Goal: Information Seeking & Learning: Learn about a topic

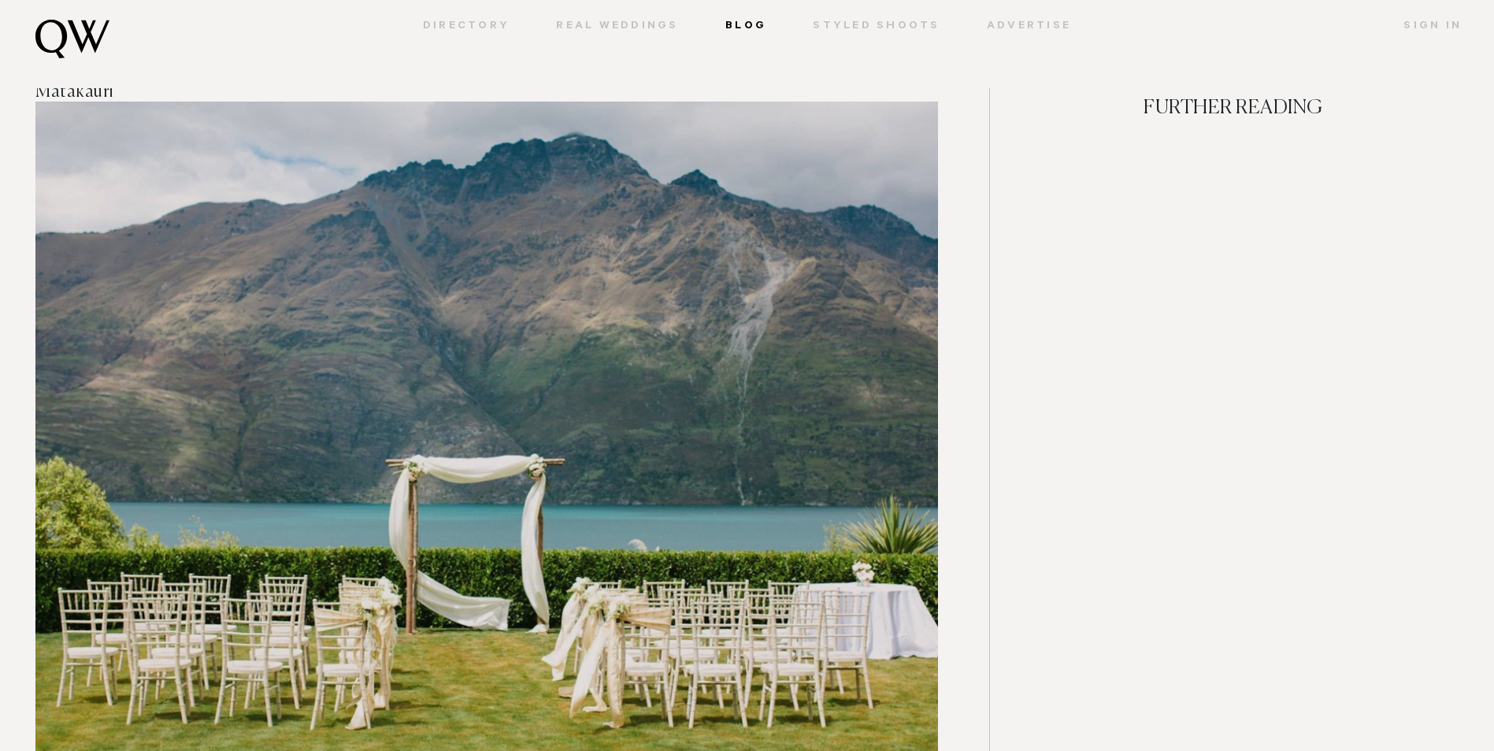
scroll to position [12778, 0]
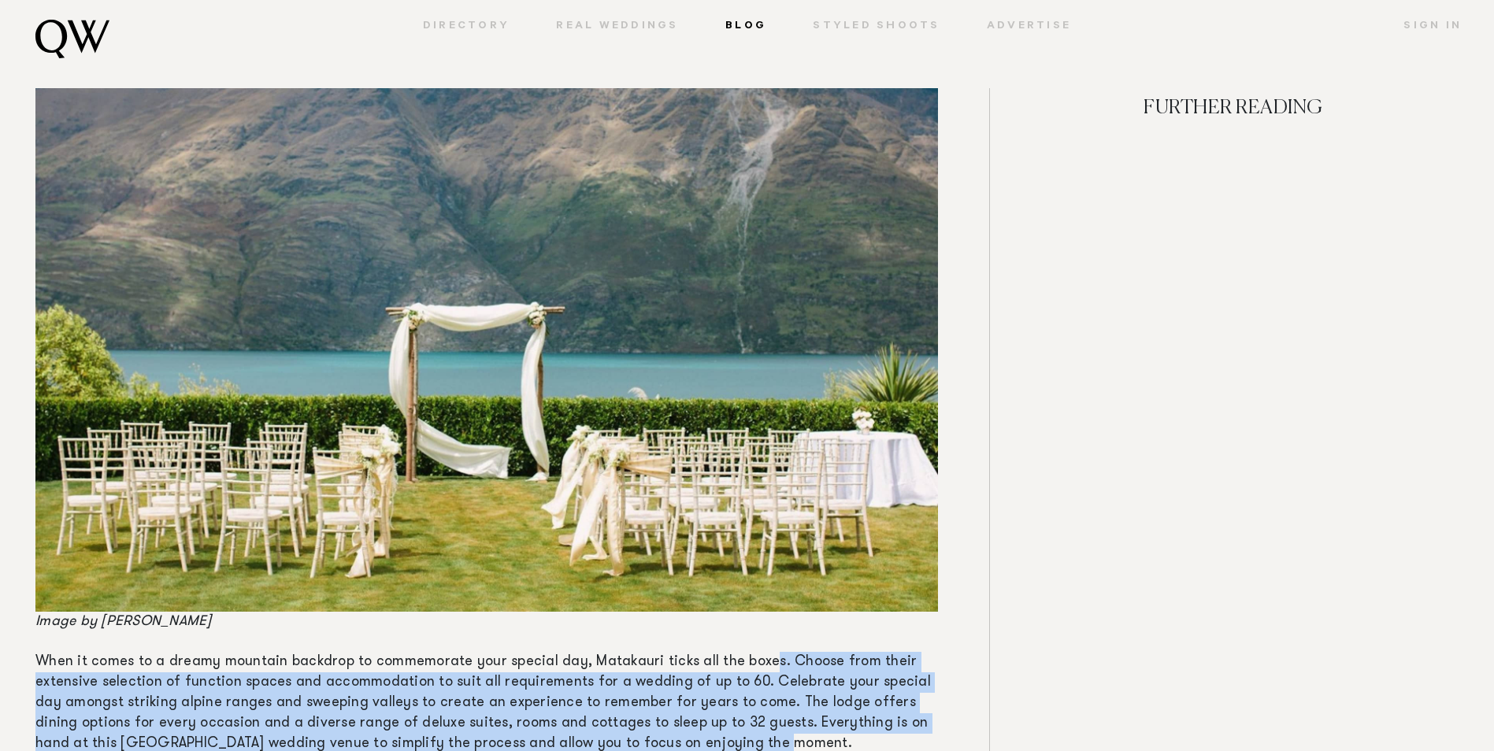
drag, startPoint x: 763, startPoint y: 600, endPoint x: 839, endPoint y: 673, distance: 105.3
click at [839, 673] on p "When it comes to a dreamy mountain backdrop to commemorate your special day, Ma…" at bounding box center [486, 703] width 902 height 102
drag, startPoint x: 839, startPoint y: 673, endPoint x: 480, endPoint y: 625, distance: 362.2
click at [466, 655] on span "When it comes to a dreamy mountain backdrop to commemorate your special day, Ma…" at bounding box center [482, 703] width 895 height 96
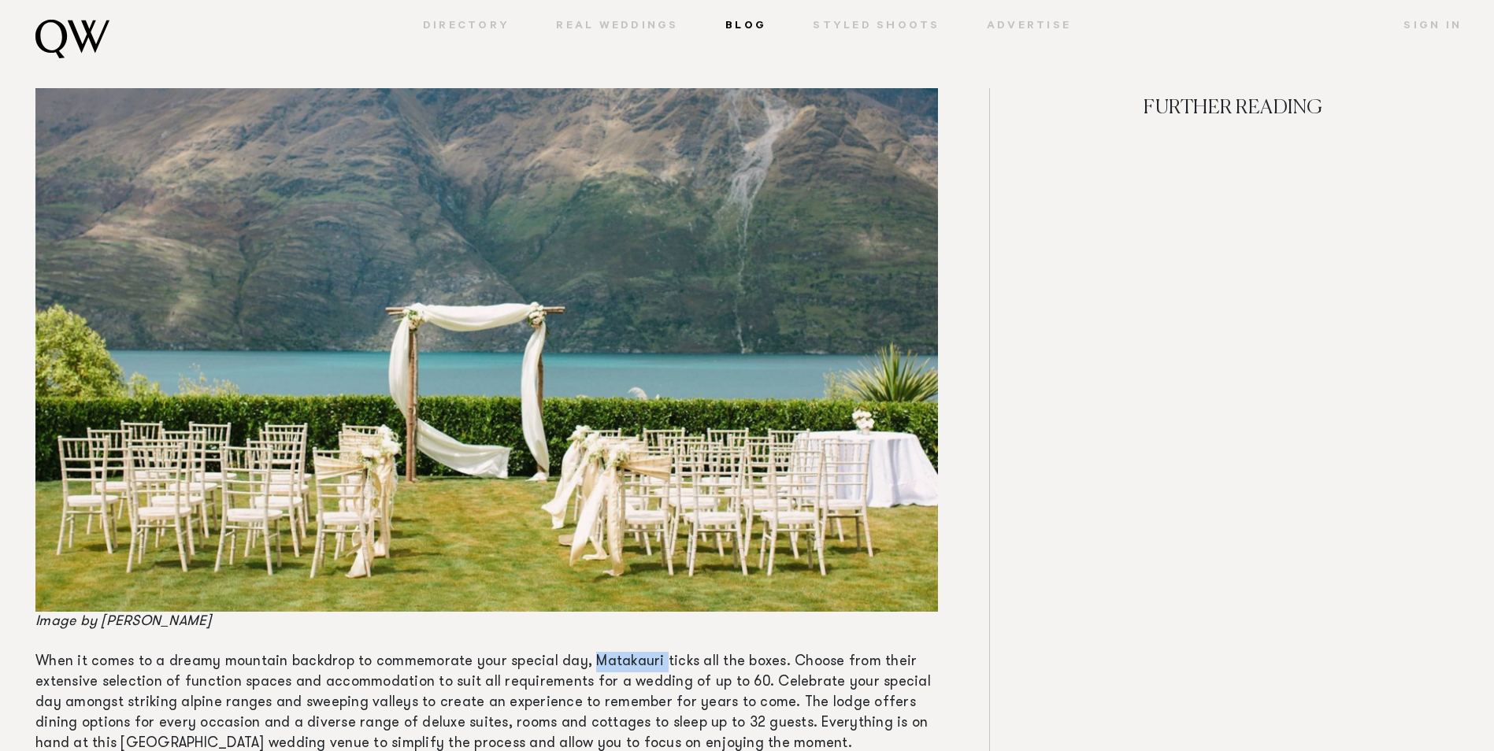
drag, startPoint x: 653, startPoint y: 599, endPoint x: 584, endPoint y: 604, distance: 68.7
click at [584, 655] on span "When it comes to a dreamy mountain backdrop to commemorate your special day, Ma…" at bounding box center [482, 703] width 895 height 96
copy span "Matakauri"
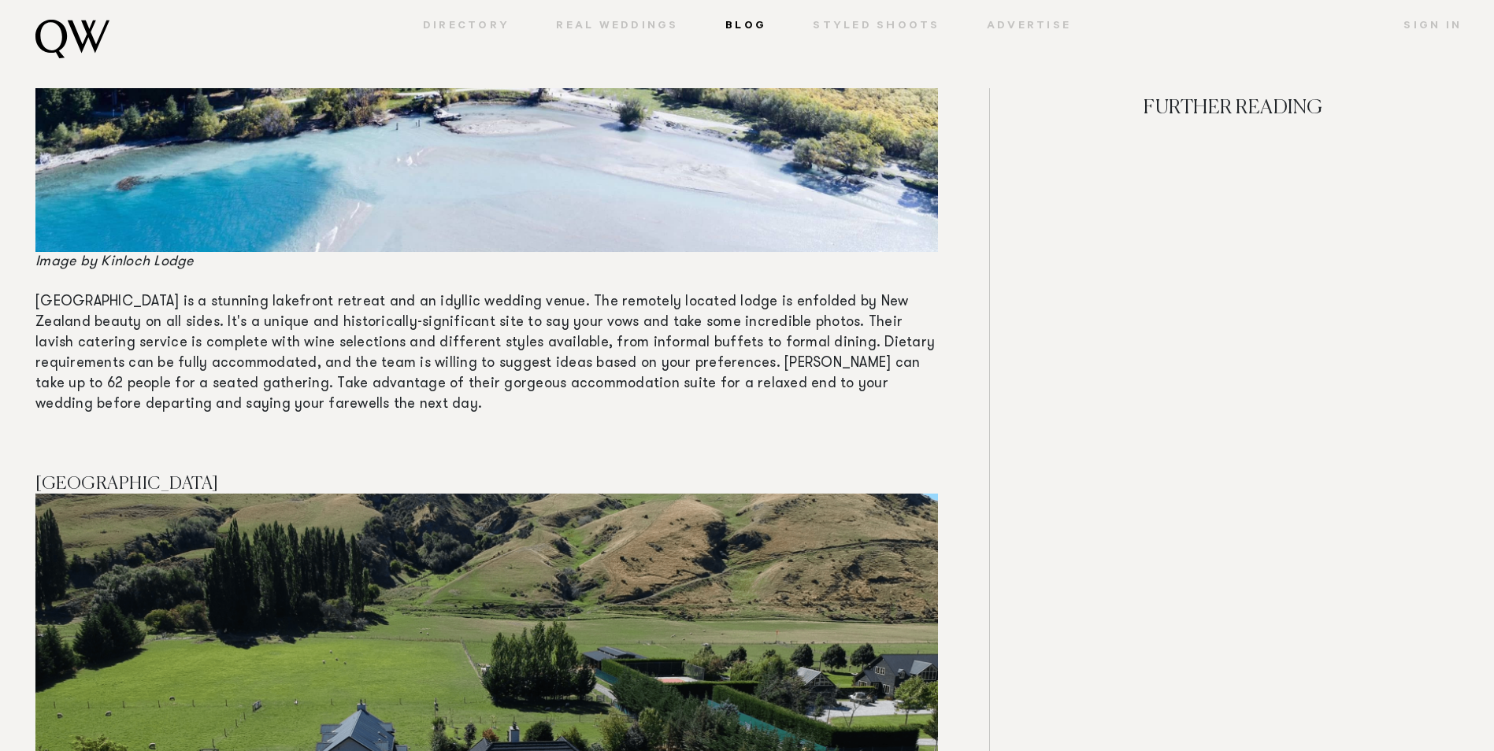
scroll to position [11518, 0]
drag, startPoint x: 1492, startPoint y: 585, endPoint x: 1492, endPoint y: 575, distance: 10.2
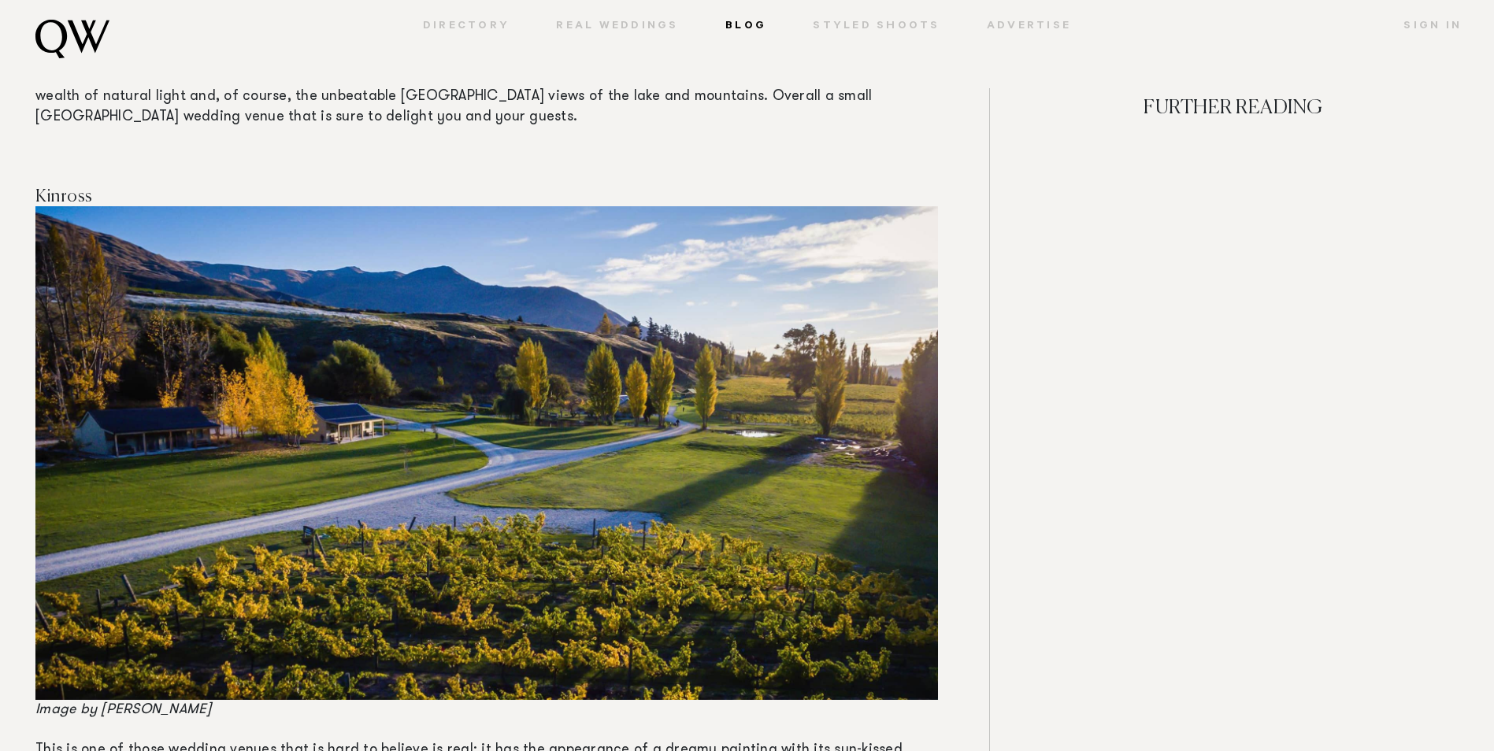
scroll to position [5828, 0]
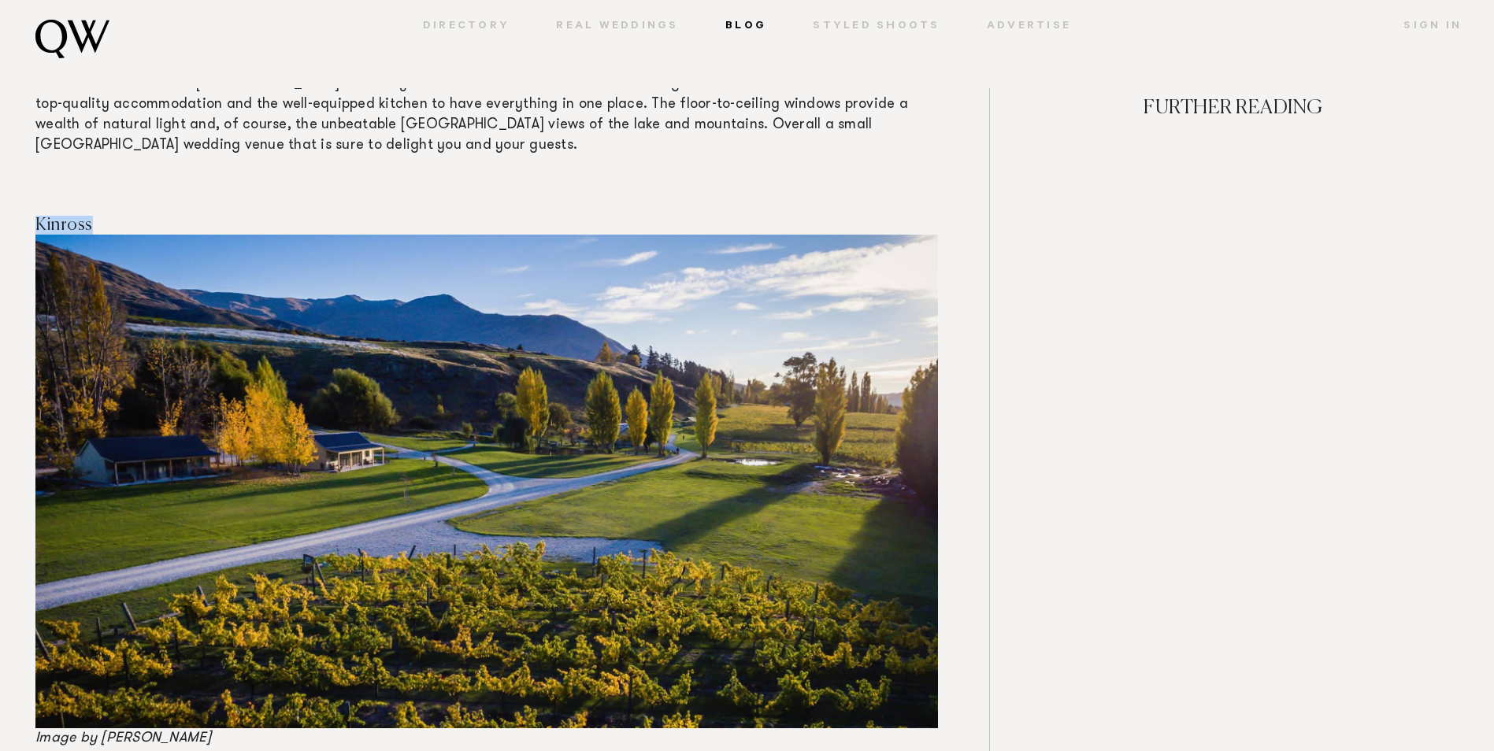
drag, startPoint x: 88, startPoint y: 185, endPoint x: 39, endPoint y: 183, distance: 48.9
click at [39, 216] on h4 "Kinross" at bounding box center [486, 225] width 902 height 19
copy span "Kinross"
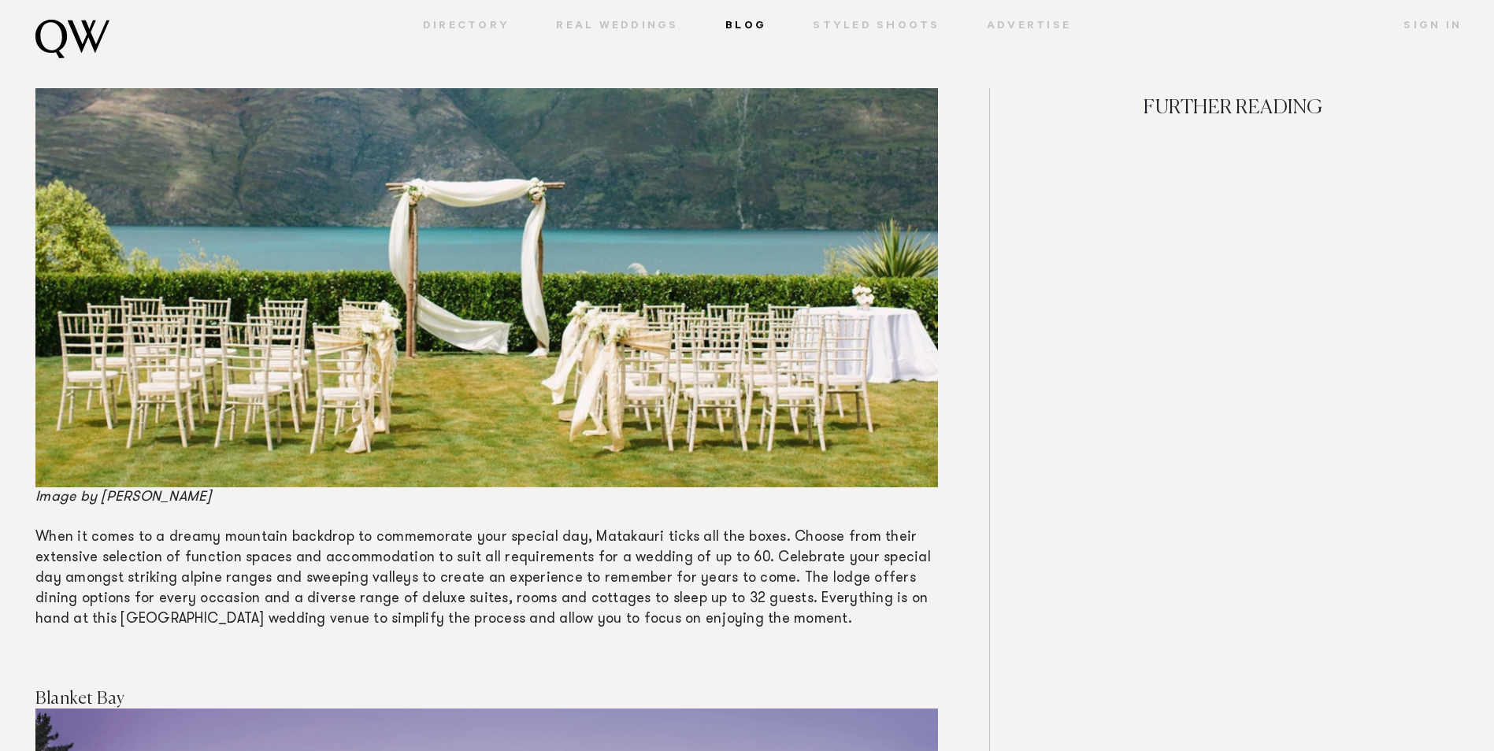
scroll to position [13152, 0]
